Goal: Task Accomplishment & Management: Manage account settings

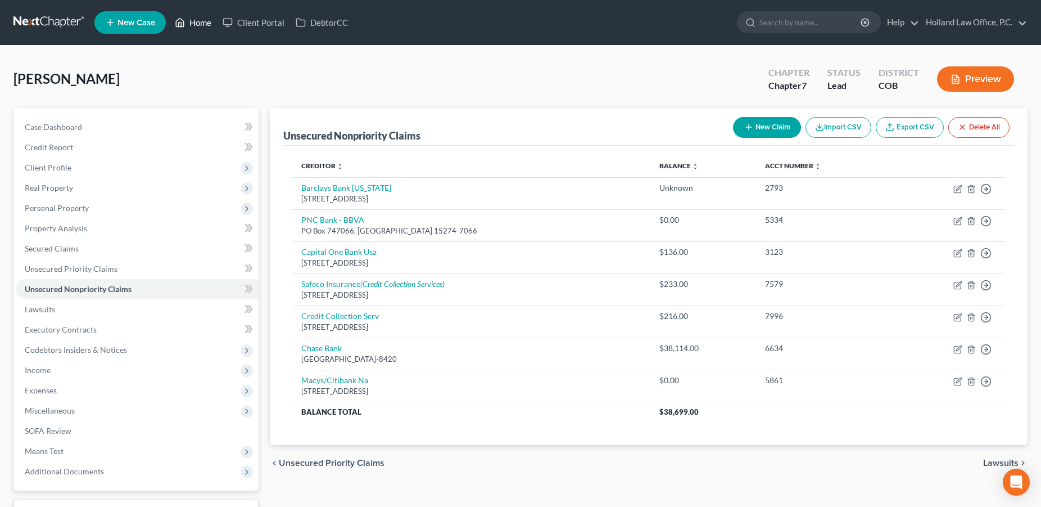
click at [195, 25] on link "Home" at bounding box center [193, 22] width 48 height 20
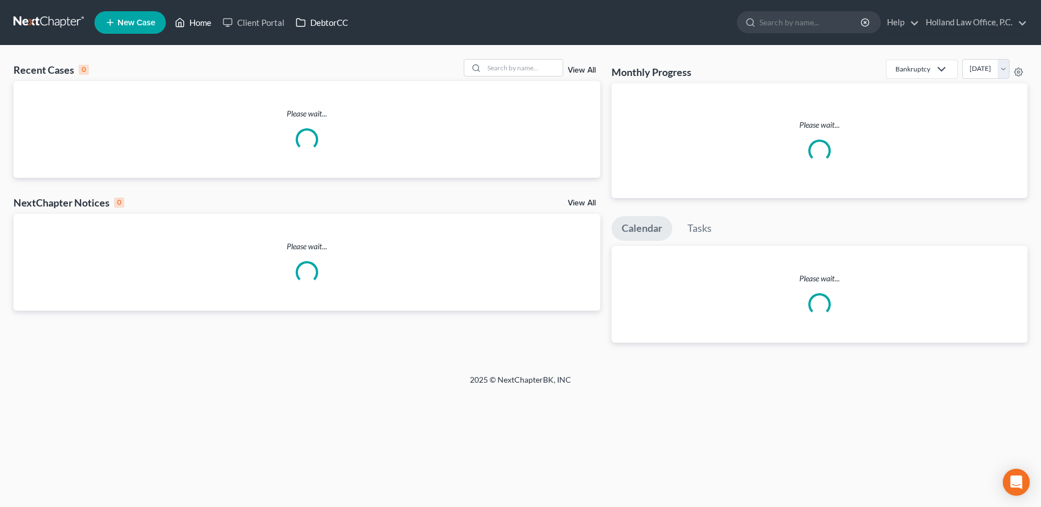
drag, startPoint x: 197, startPoint y: 20, endPoint x: 299, endPoint y: 20, distance: 101.8
click at [198, 20] on link "Home" at bounding box center [193, 22] width 48 height 20
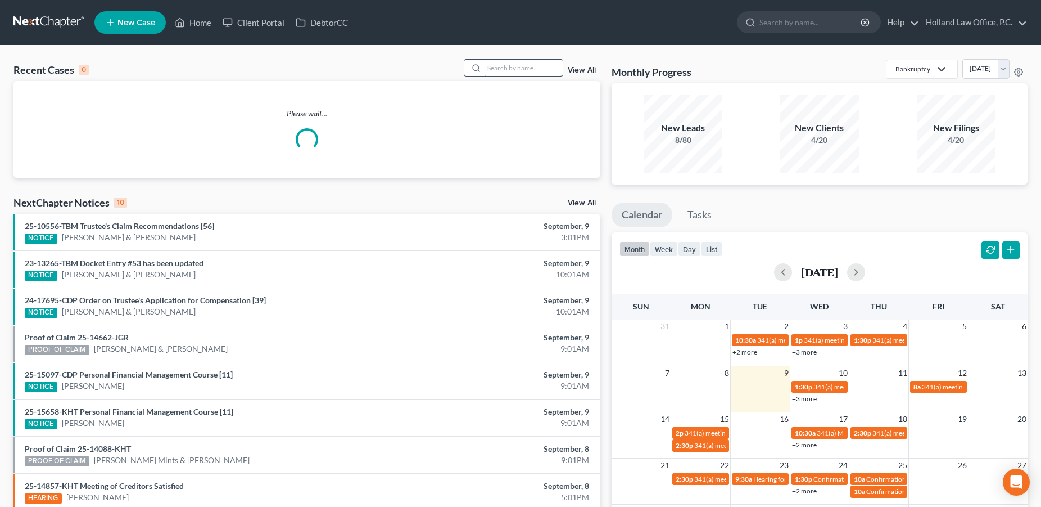
click at [509, 62] on input "search" at bounding box center [523, 68] width 79 height 16
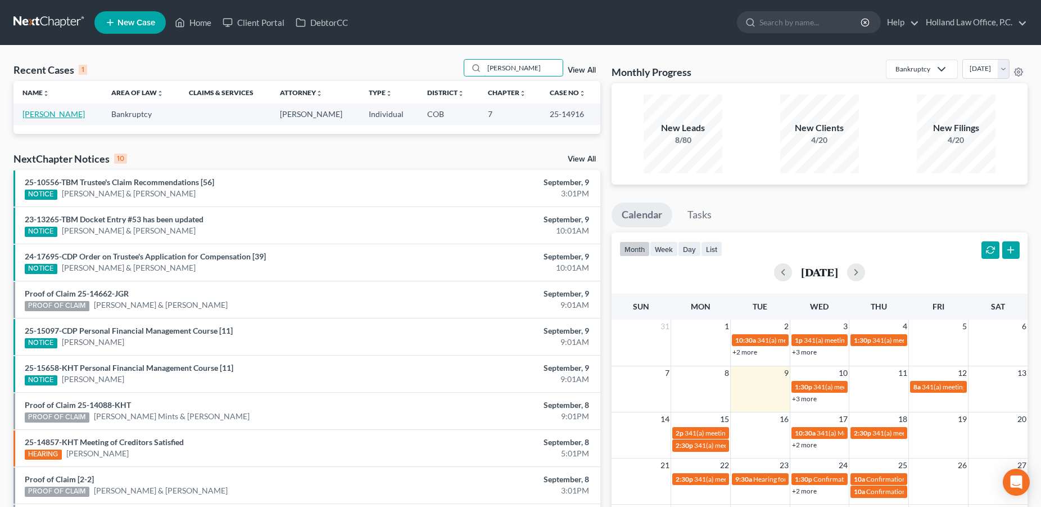
type input "[PERSON_NAME]"
click at [61, 112] on link "[PERSON_NAME]" at bounding box center [53, 114] width 62 height 10
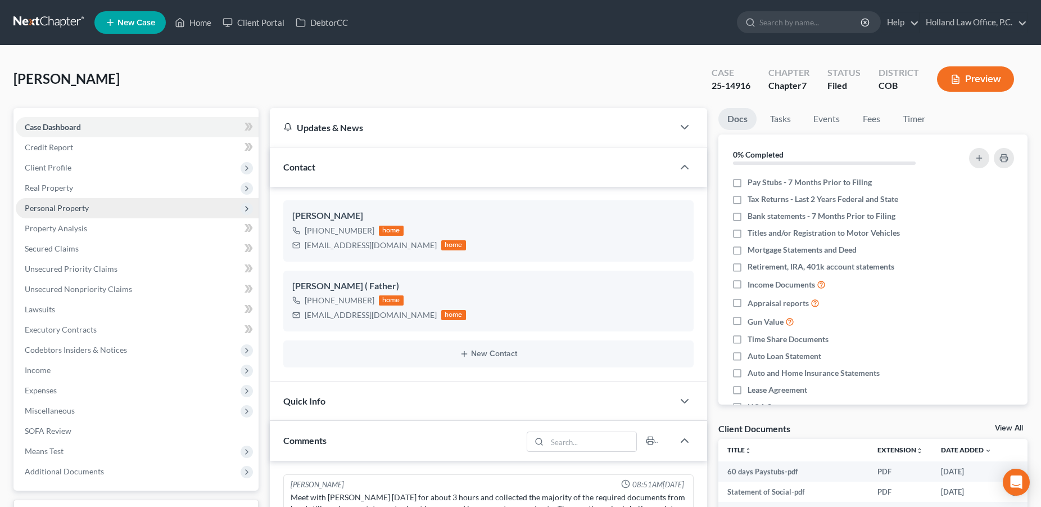
click at [58, 209] on span "Personal Property" at bounding box center [57, 208] width 64 height 10
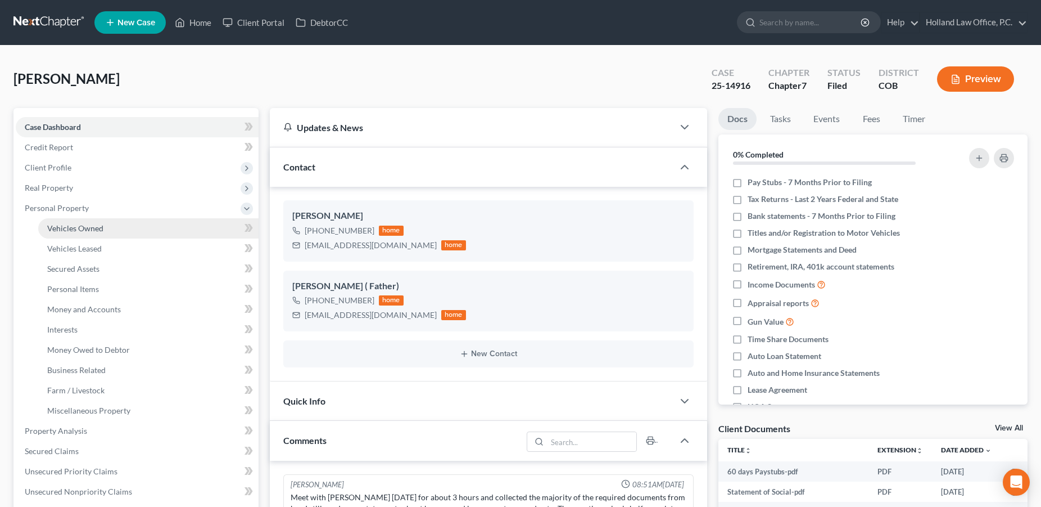
click at [57, 230] on span "Vehicles Owned" at bounding box center [75, 228] width 56 height 10
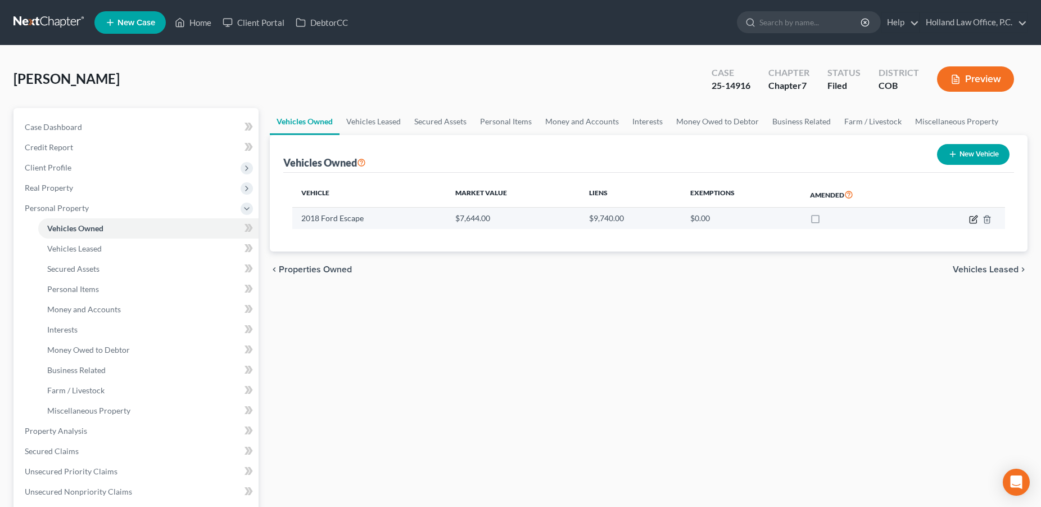
click at [973, 216] on icon "button" at bounding box center [973, 219] width 9 height 9
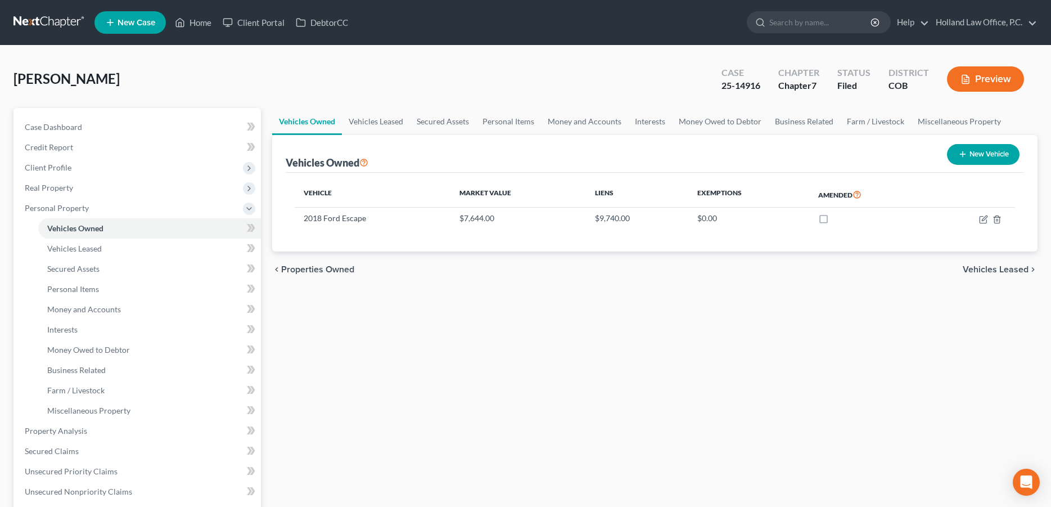
select select "0"
select select "8"
select select "2"
select select "0"
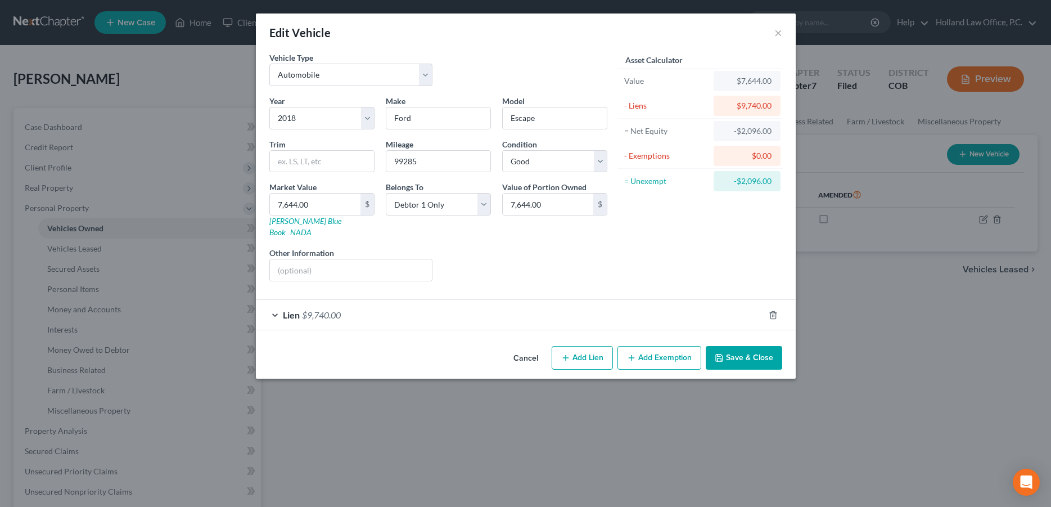
click at [736, 346] on button "Save & Close" at bounding box center [744, 358] width 76 height 24
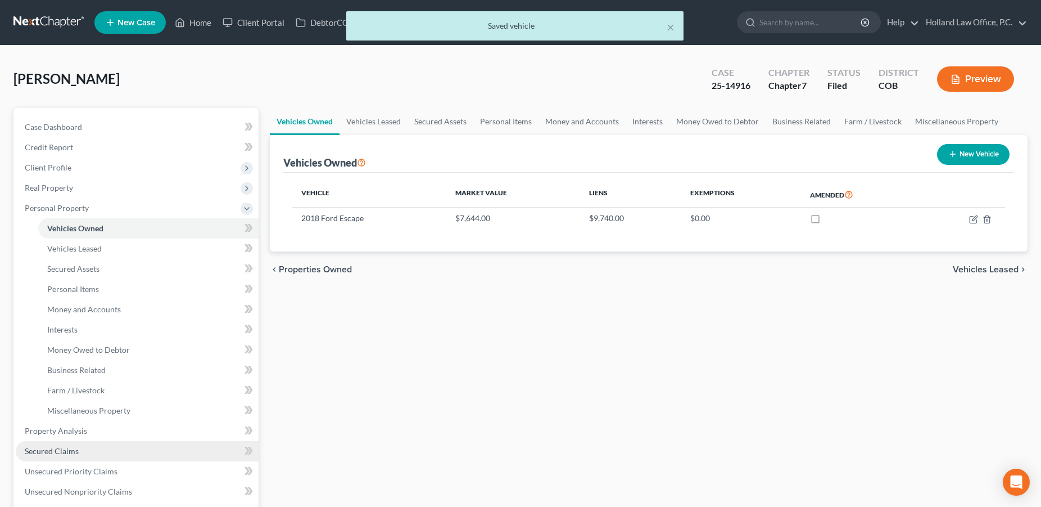
click at [72, 453] on span "Secured Claims" at bounding box center [52, 451] width 54 height 10
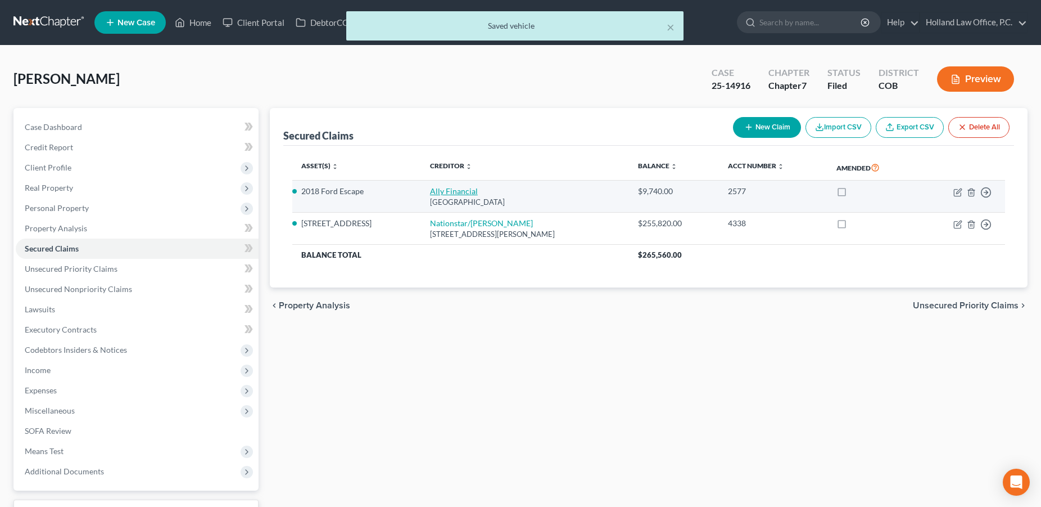
click at [455, 192] on link "Ally Financial" at bounding box center [454, 191] width 48 height 10
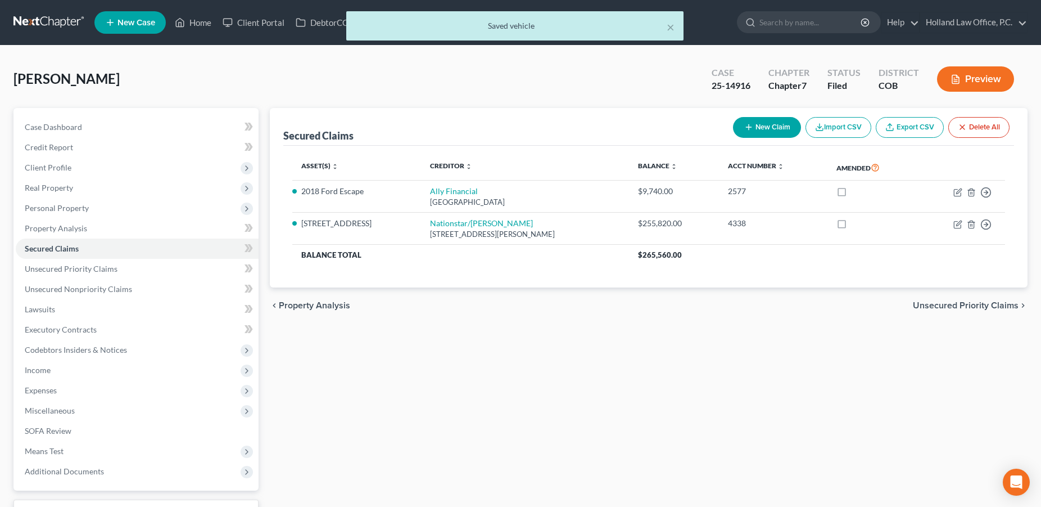
select select "24"
select select "0"
select select "18"
select select "4"
select select "0"
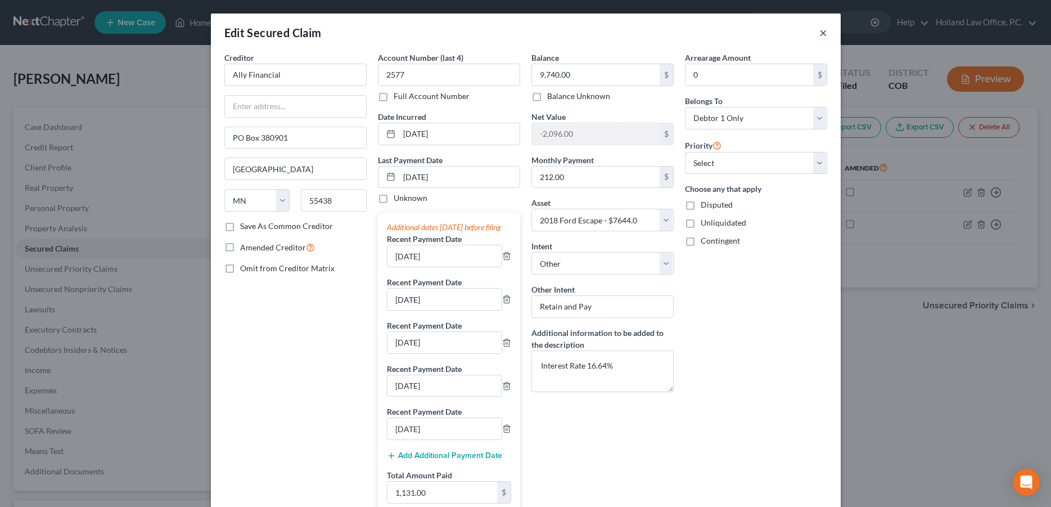
click at [819, 33] on button "×" at bounding box center [823, 32] width 8 height 13
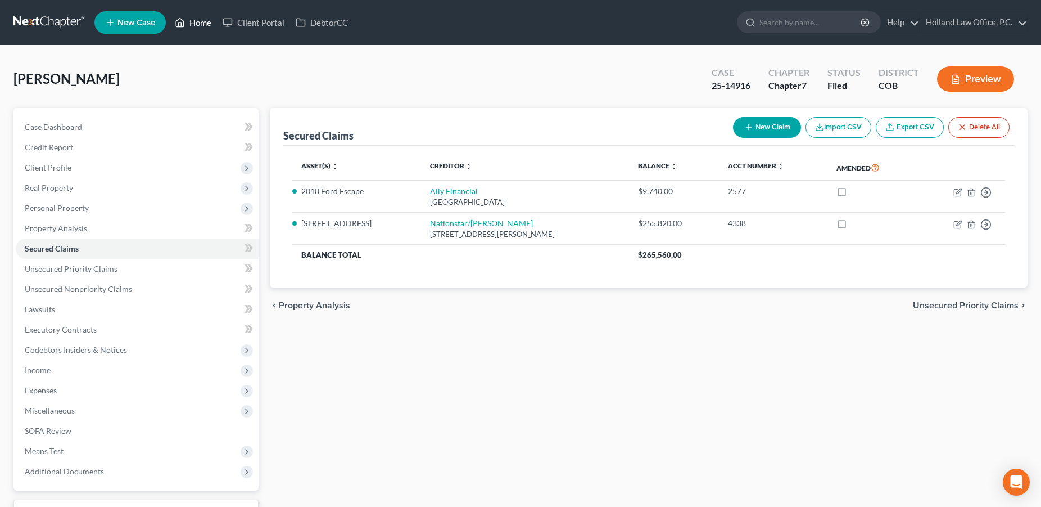
click at [199, 22] on link "Home" at bounding box center [193, 22] width 48 height 20
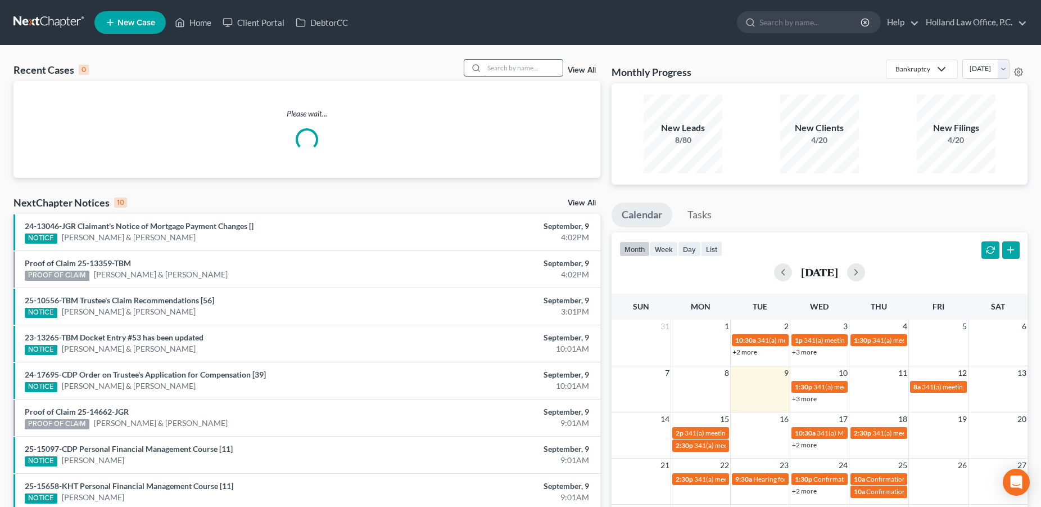
click at [484, 64] on input "search" at bounding box center [523, 68] width 79 height 16
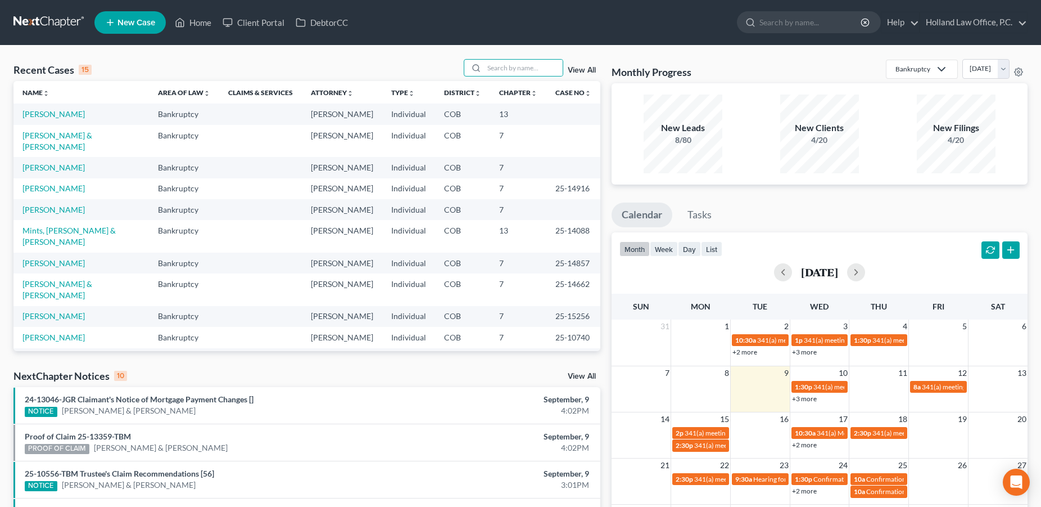
click at [152, 19] on span "New Case" at bounding box center [137, 23] width 38 height 8
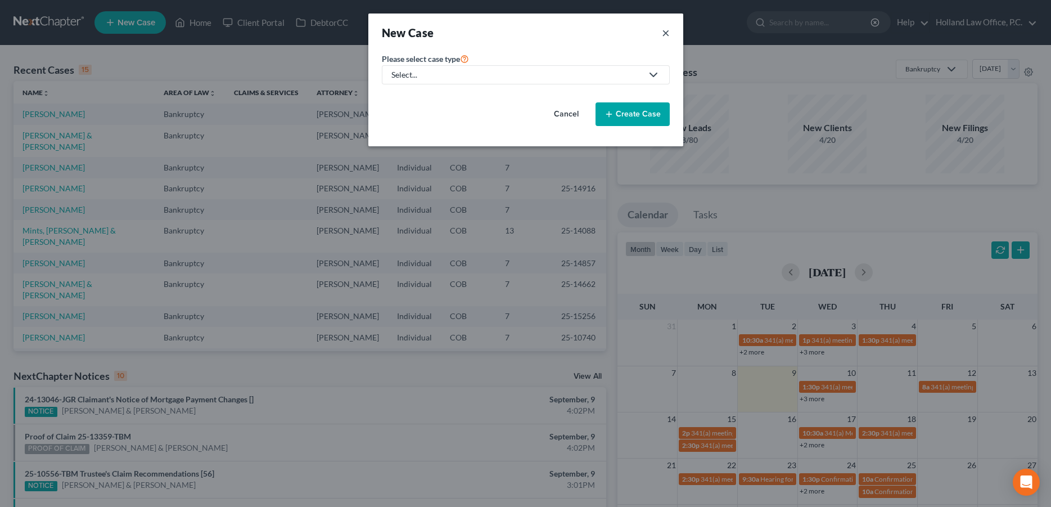
click at [667, 34] on button "×" at bounding box center [666, 33] width 8 height 16
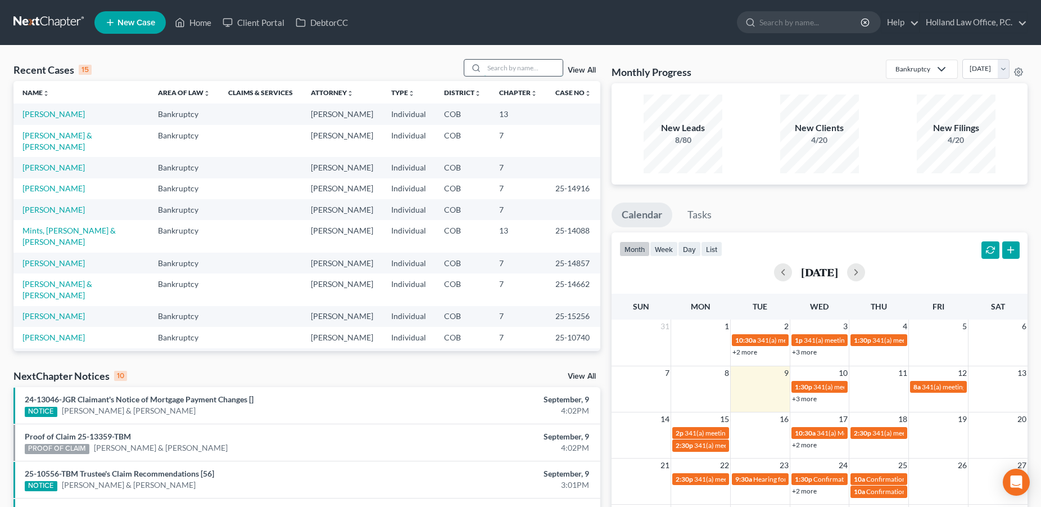
click at [487, 70] on input "search" at bounding box center [523, 68] width 79 height 16
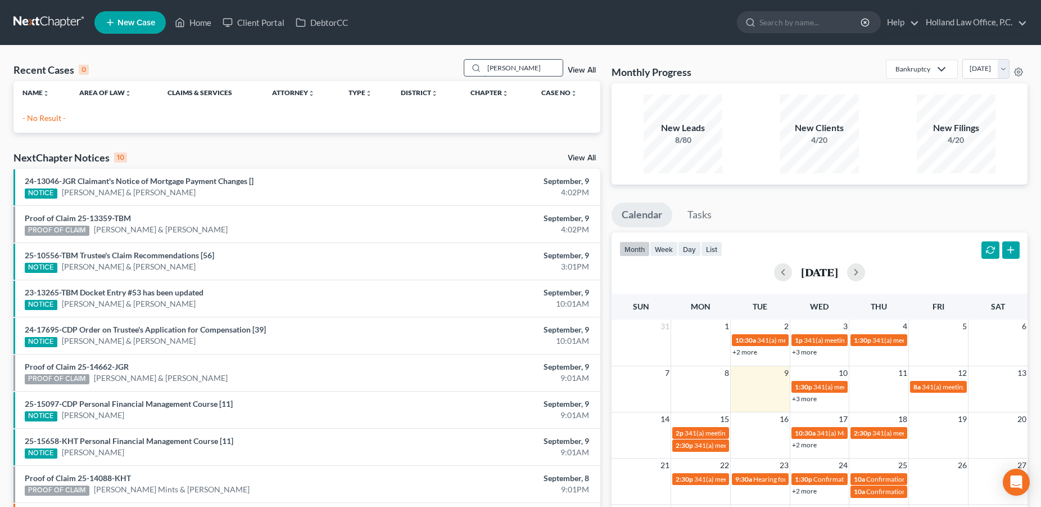
drag, startPoint x: 521, startPoint y: 69, endPoint x: 461, endPoint y: 63, distance: 59.9
click at [484, 63] on input "[PERSON_NAME]" at bounding box center [523, 68] width 79 height 16
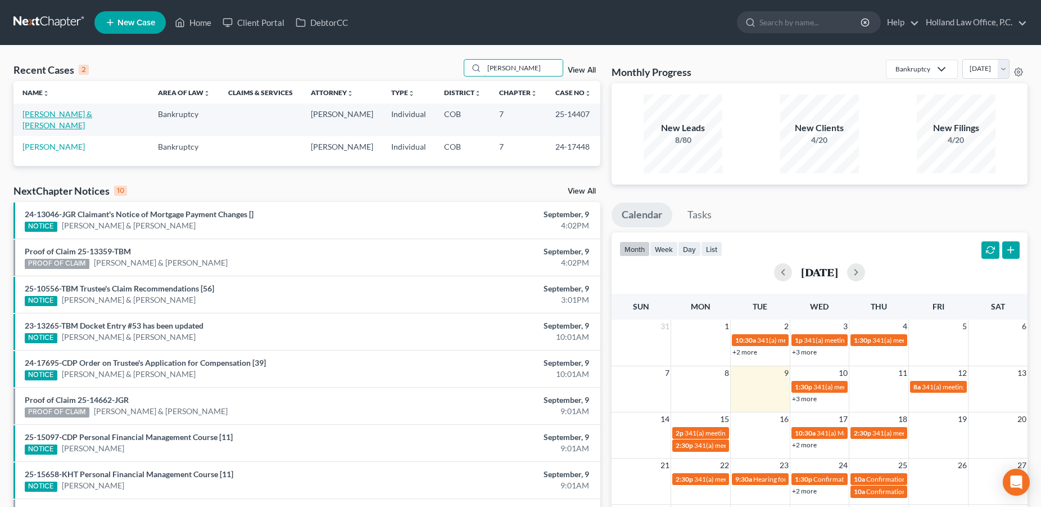
type input "[PERSON_NAME]"
click at [74, 118] on link "[PERSON_NAME] & [PERSON_NAME]" at bounding box center [57, 119] width 70 height 21
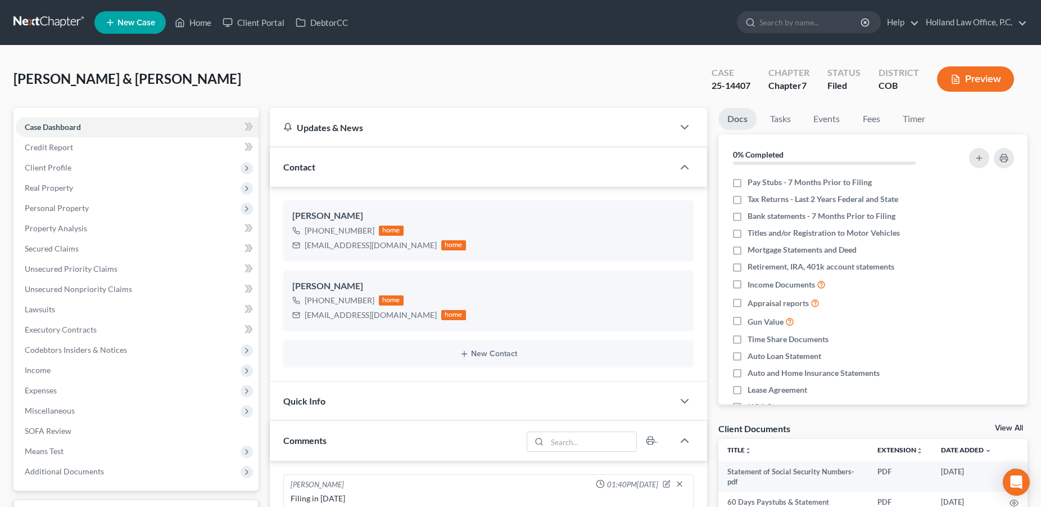
scroll to position [25, 0]
drag, startPoint x: 759, startPoint y: 83, endPoint x: 710, endPoint y: 83, distance: 48.9
click at [710, 83] on div "Case 25-14407" at bounding box center [731, 80] width 57 height 33
copy div "25-14407"
